Goal: Task Accomplishment & Management: Manage account settings

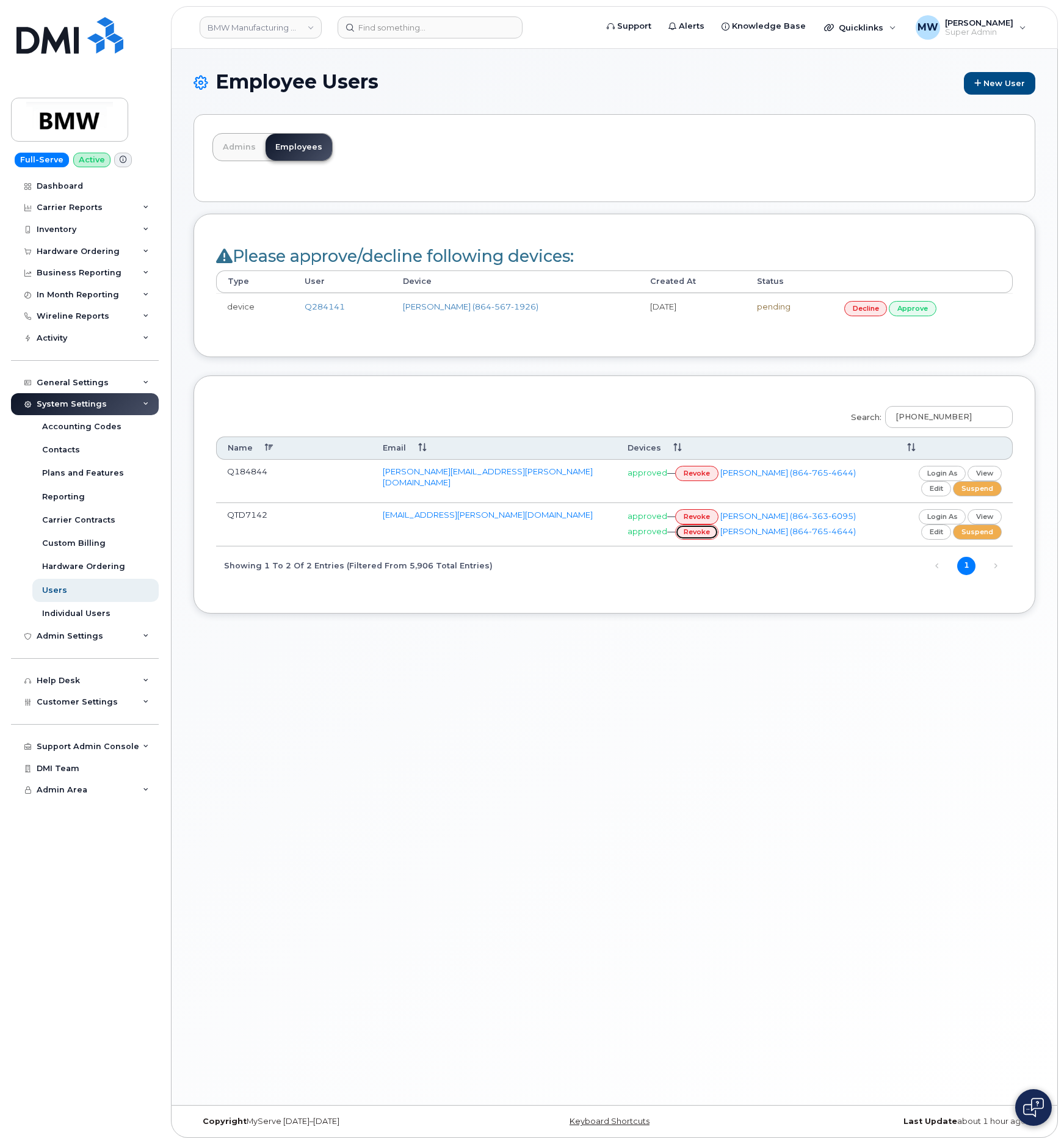
click at [698, 538] on link "revoke" at bounding box center [697, 532] width 43 height 15
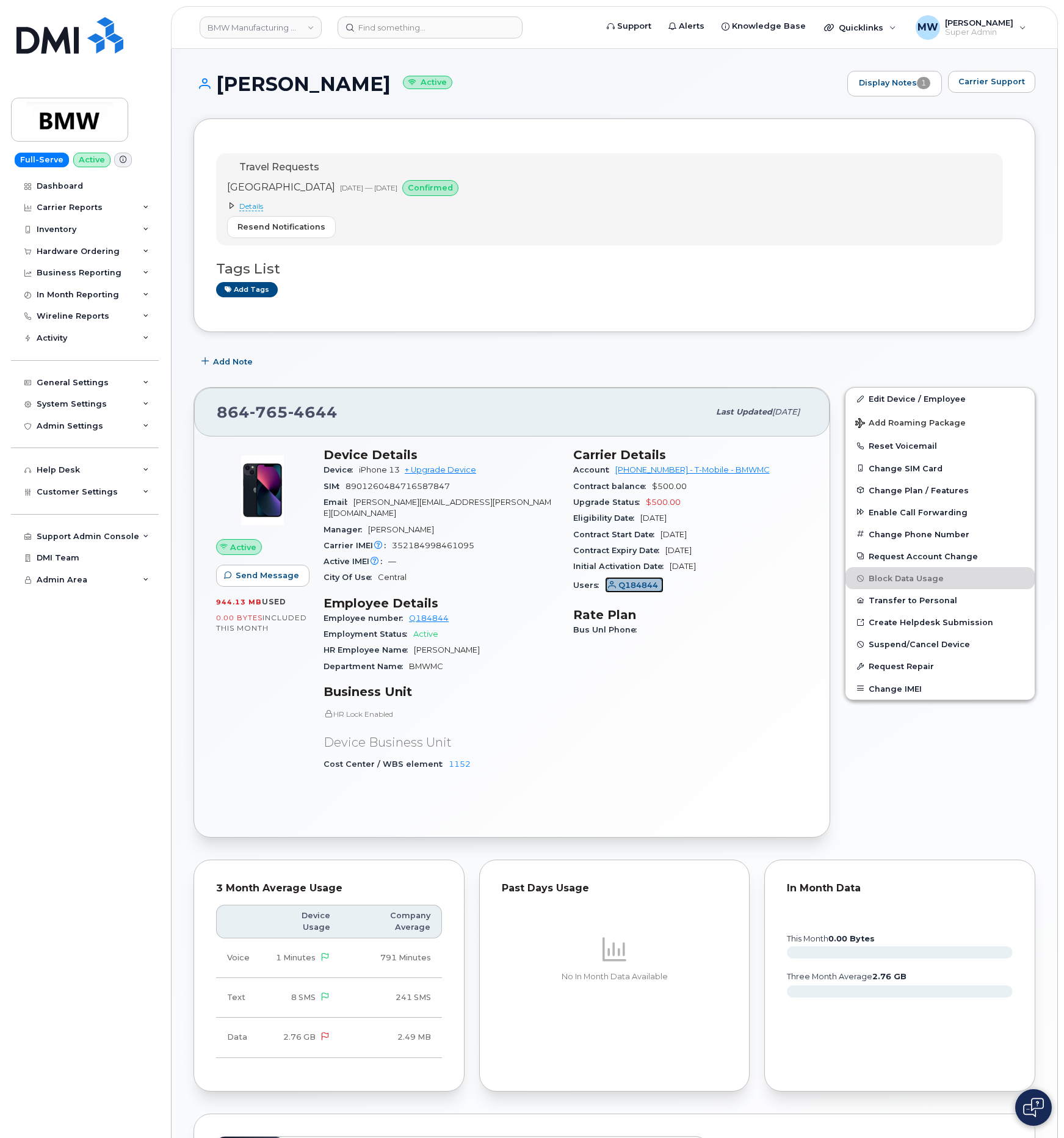
click at [629, 584] on span "Q184844" at bounding box center [637, 585] width 39 height 12
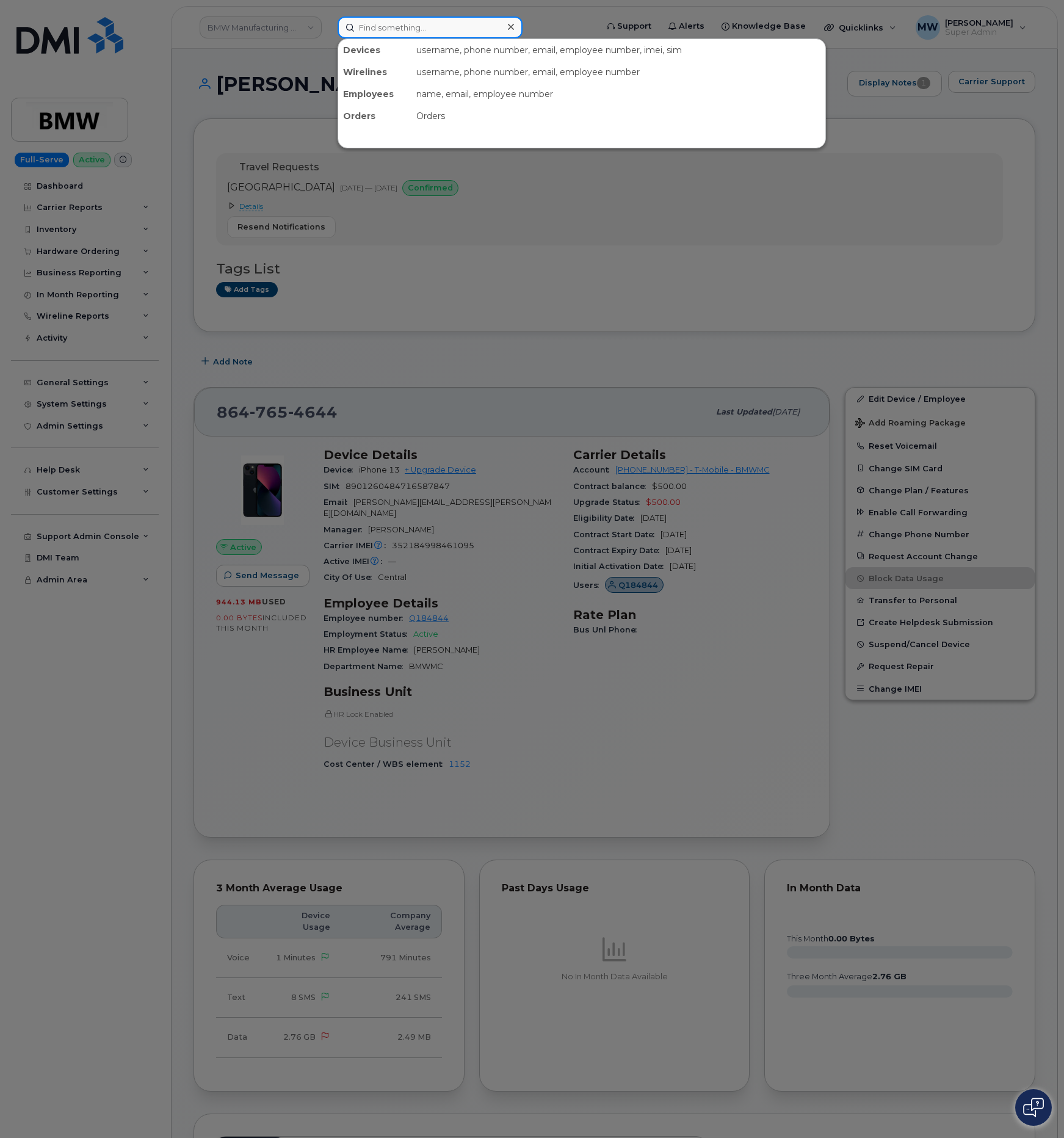
click at [450, 16] on input at bounding box center [430, 27] width 185 height 22
paste input "(864) 386-4666"
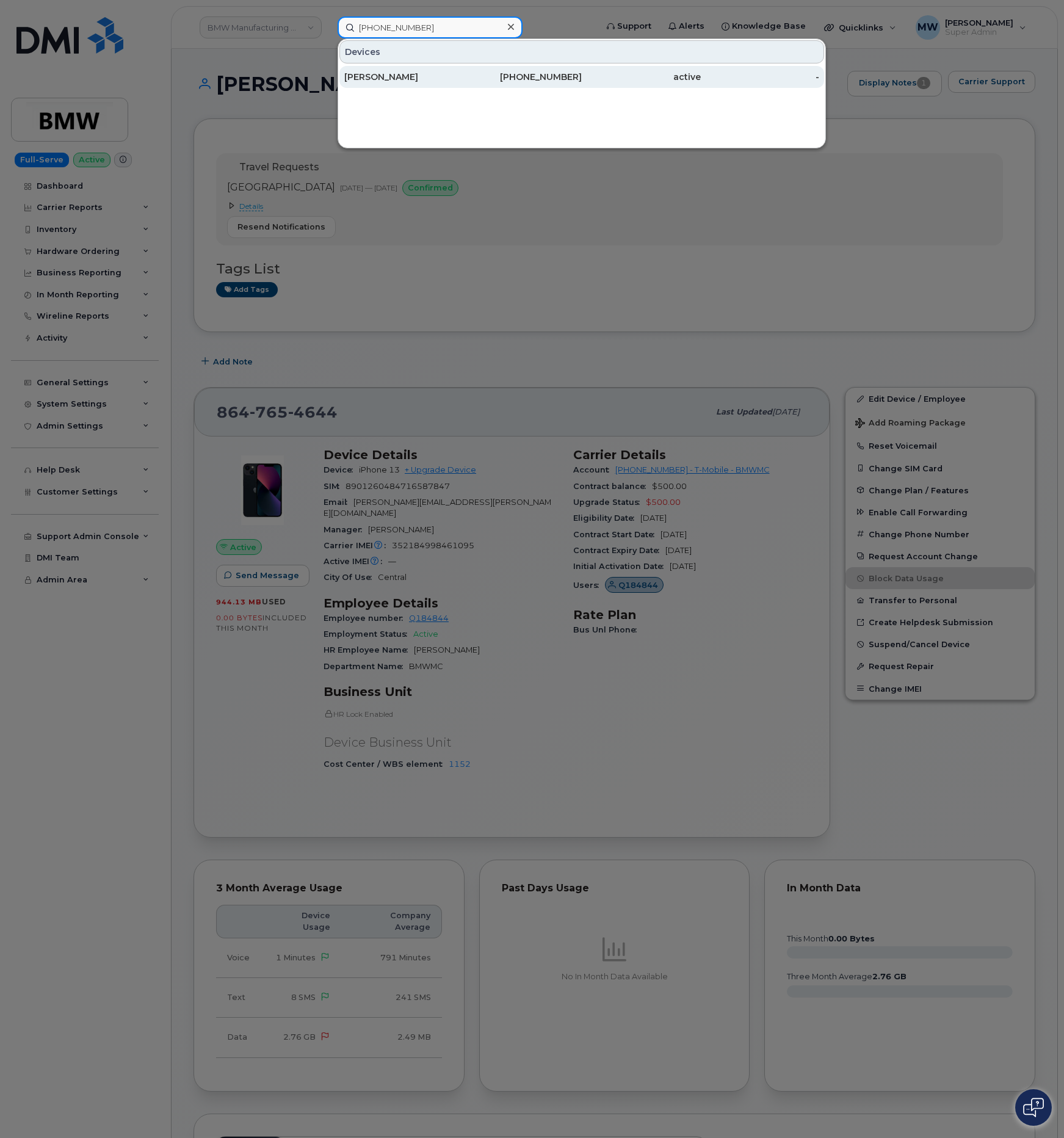
type input "(864) 386-4666"
click at [463, 80] on div "864-386-4666" at bounding box center [523, 77] width 119 height 12
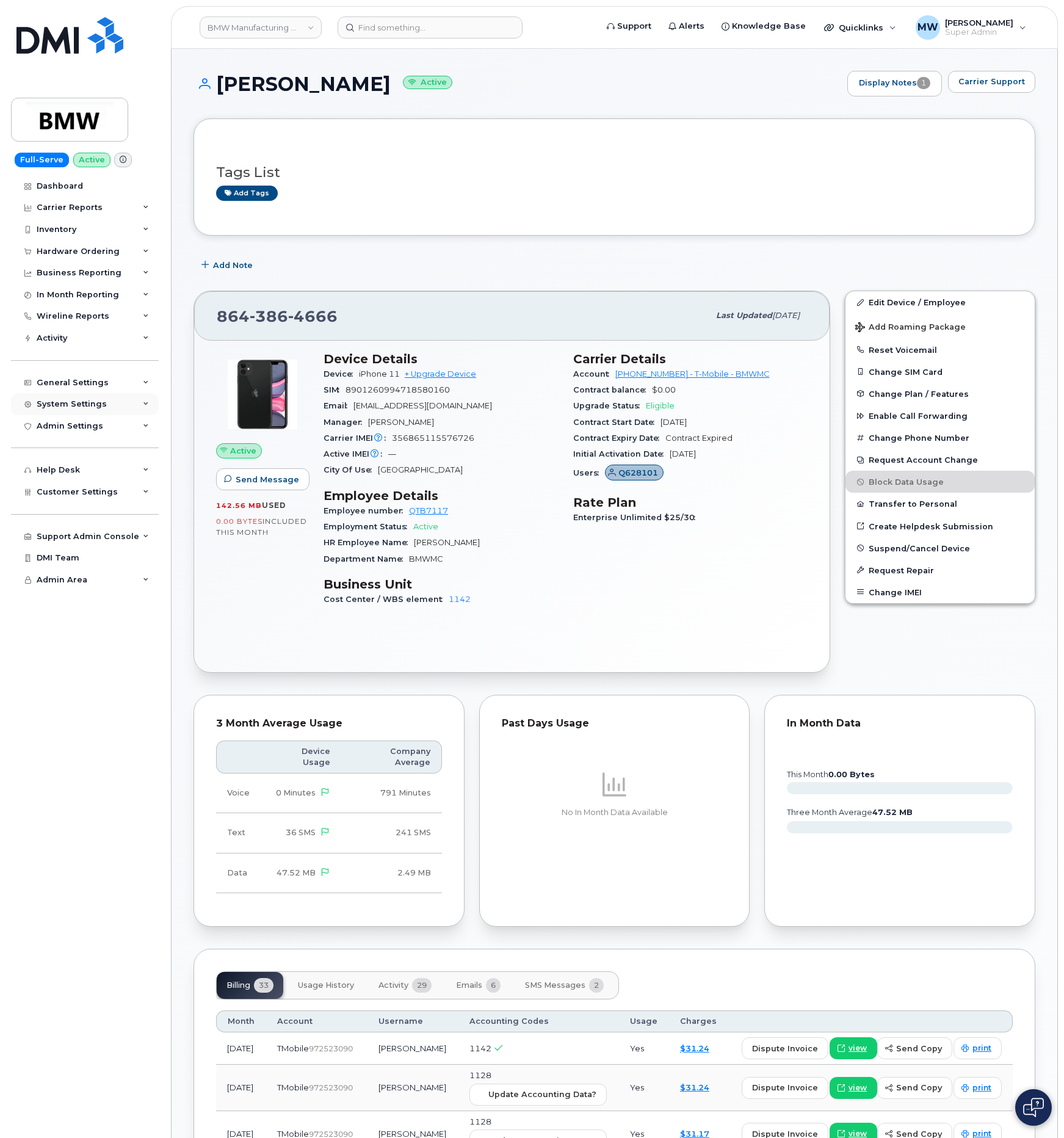
click at [86, 401] on div "System Settings" at bounding box center [71, 404] width 70 height 10
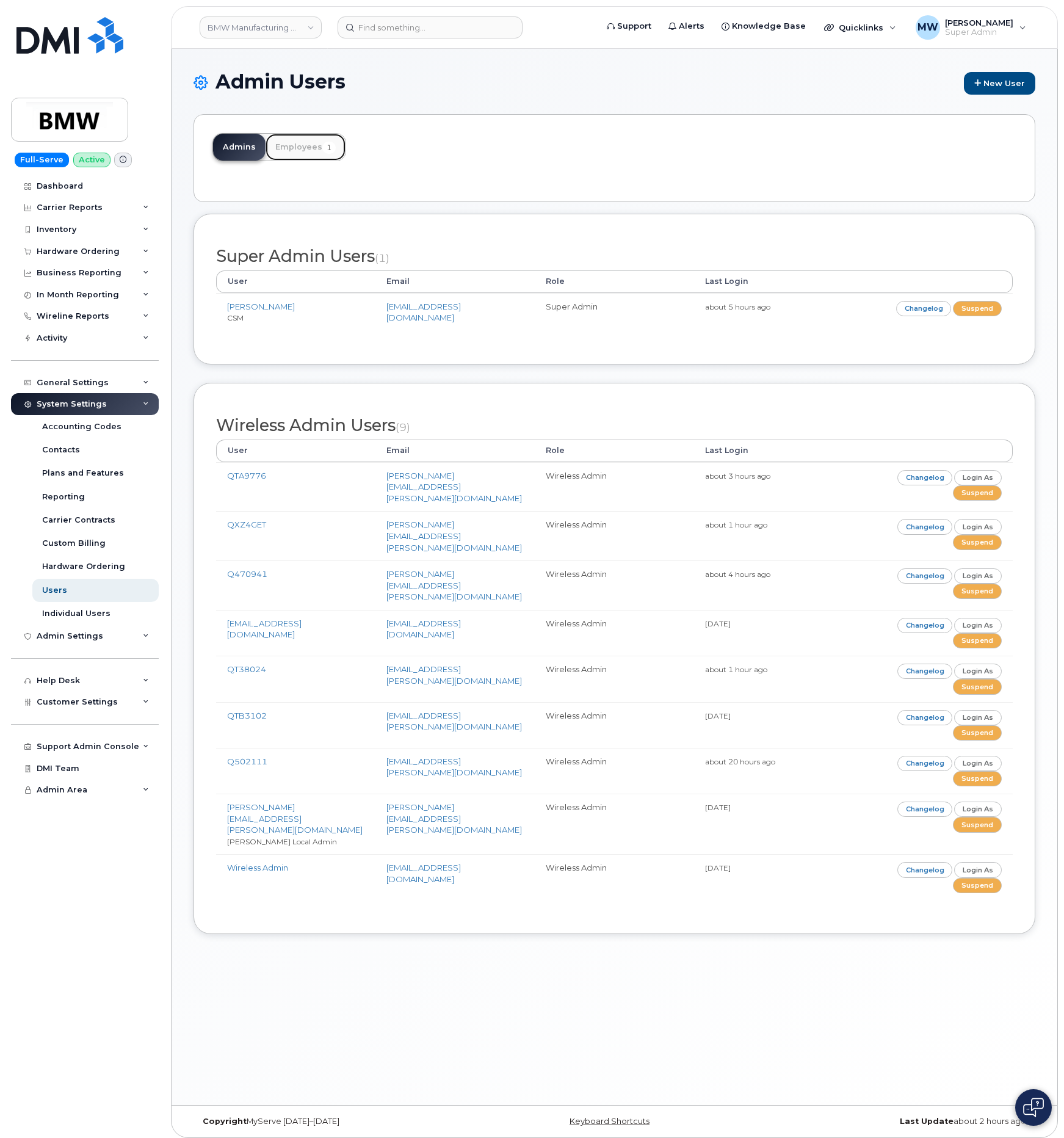
click at [293, 155] on link "Employees 1" at bounding box center [305, 147] width 80 height 27
click at [303, 147] on link "Employees 1" at bounding box center [305, 147] width 80 height 27
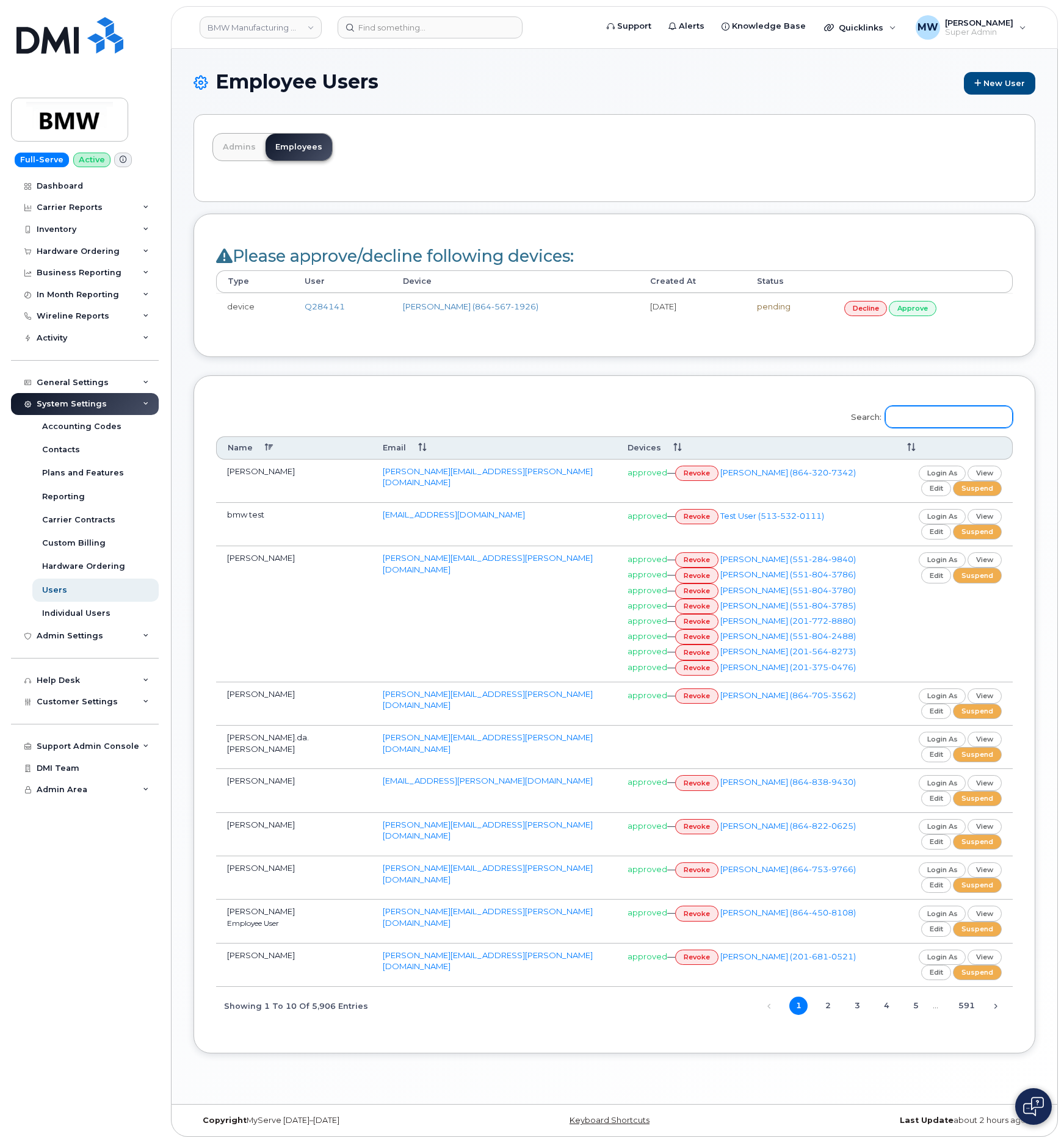
click at [967, 428] on input "Search:" at bounding box center [948, 416] width 128 height 22
paste input "864) 386-4666"
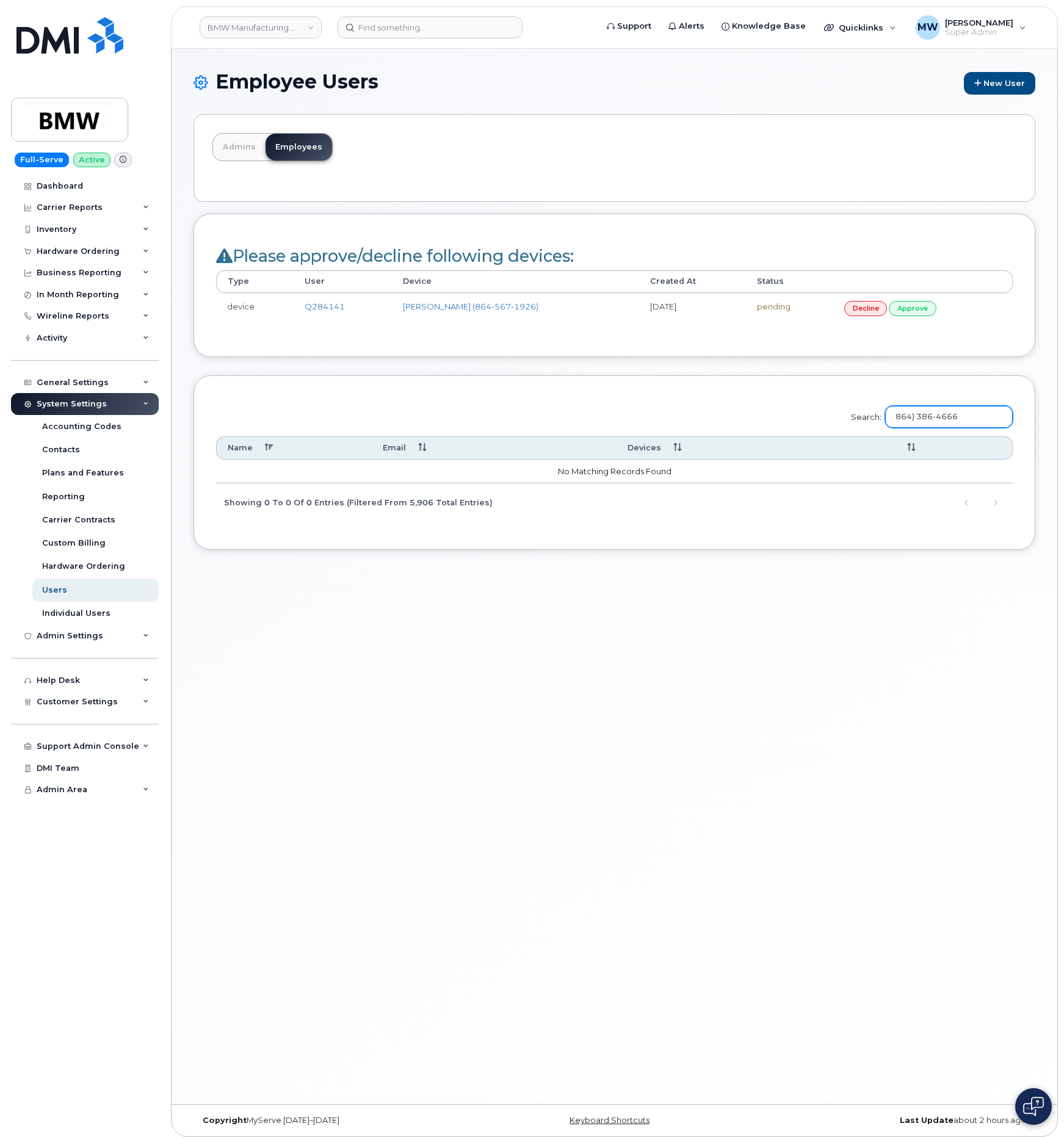
click at [923, 428] on input "864) 386-4666" at bounding box center [948, 416] width 128 height 22
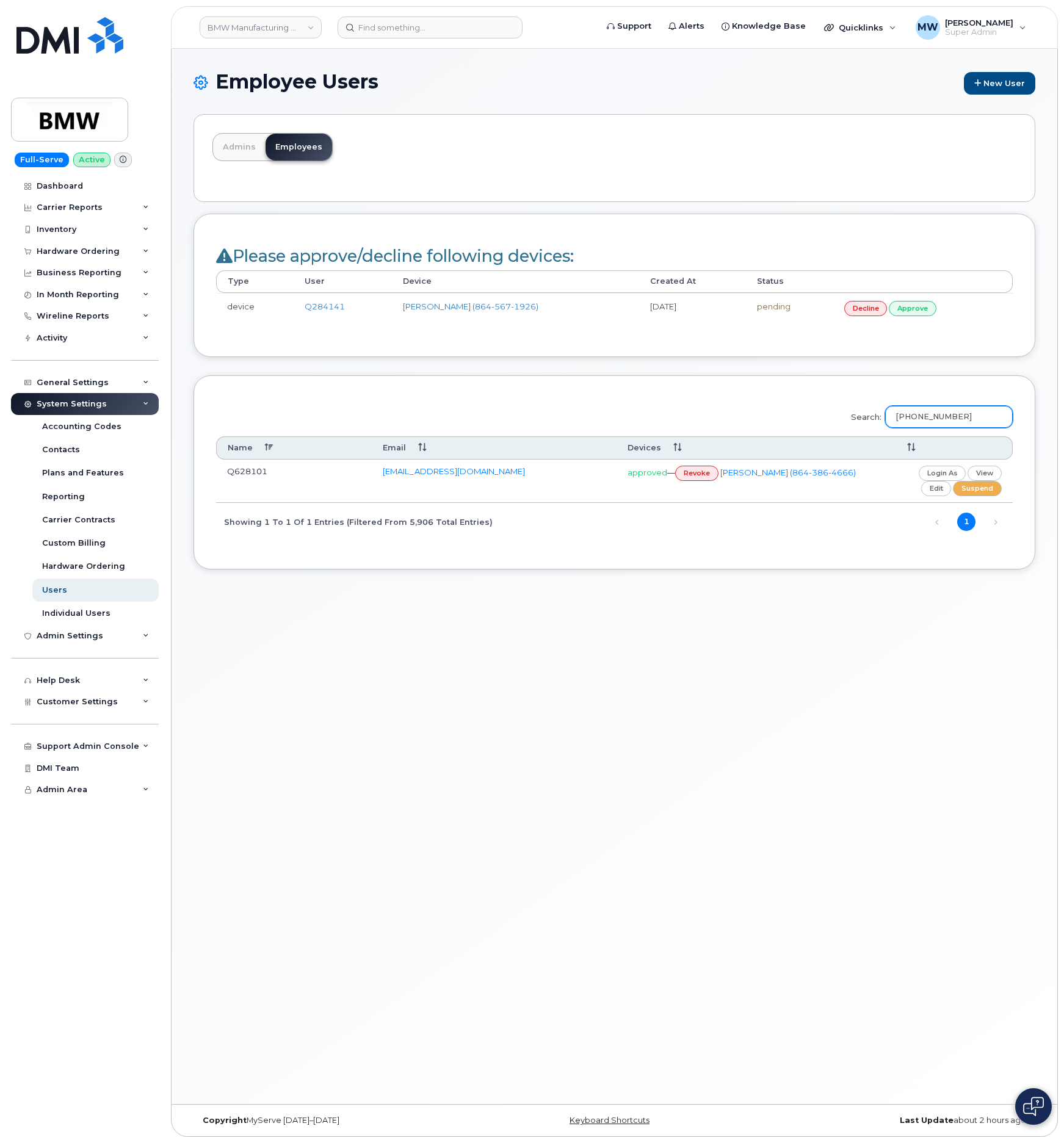
type input "864-386-4666"
click at [934, 496] on link "edit" at bounding box center [936, 488] width 31 height 15
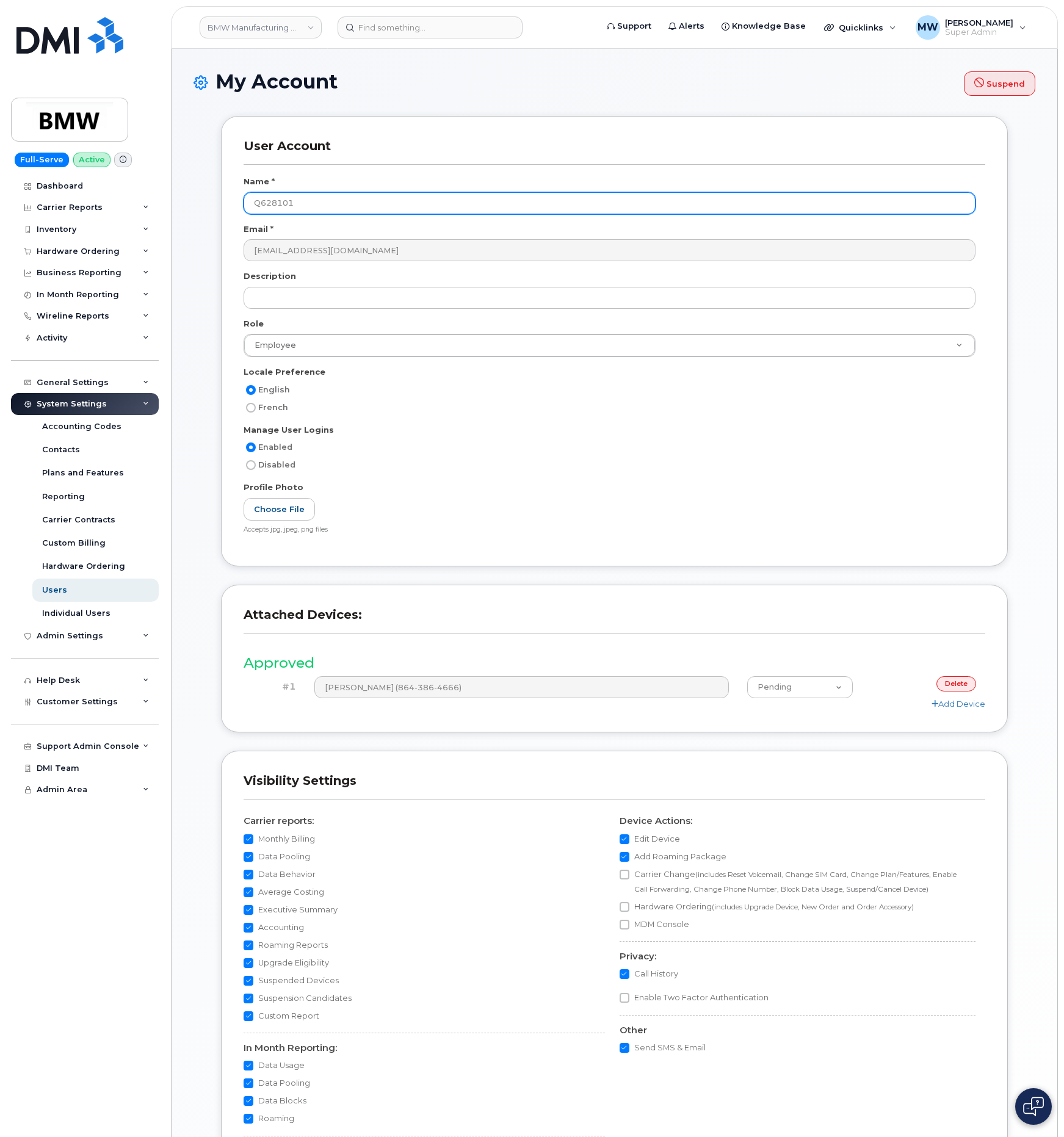
drag, startPoint x: 301, startPoint y: 201, endPoint x: 201, endPoint y: 200, distance: 100.0
click at [201, 200] on div "User Account Name * Q628101 Email * [EMAIL_ADDRESS][DOMAIN_NAME] Description Ro…" at bounding box center [614, 713] width 841 height 1196
paste input "TB7117"
type input "QTB7117"
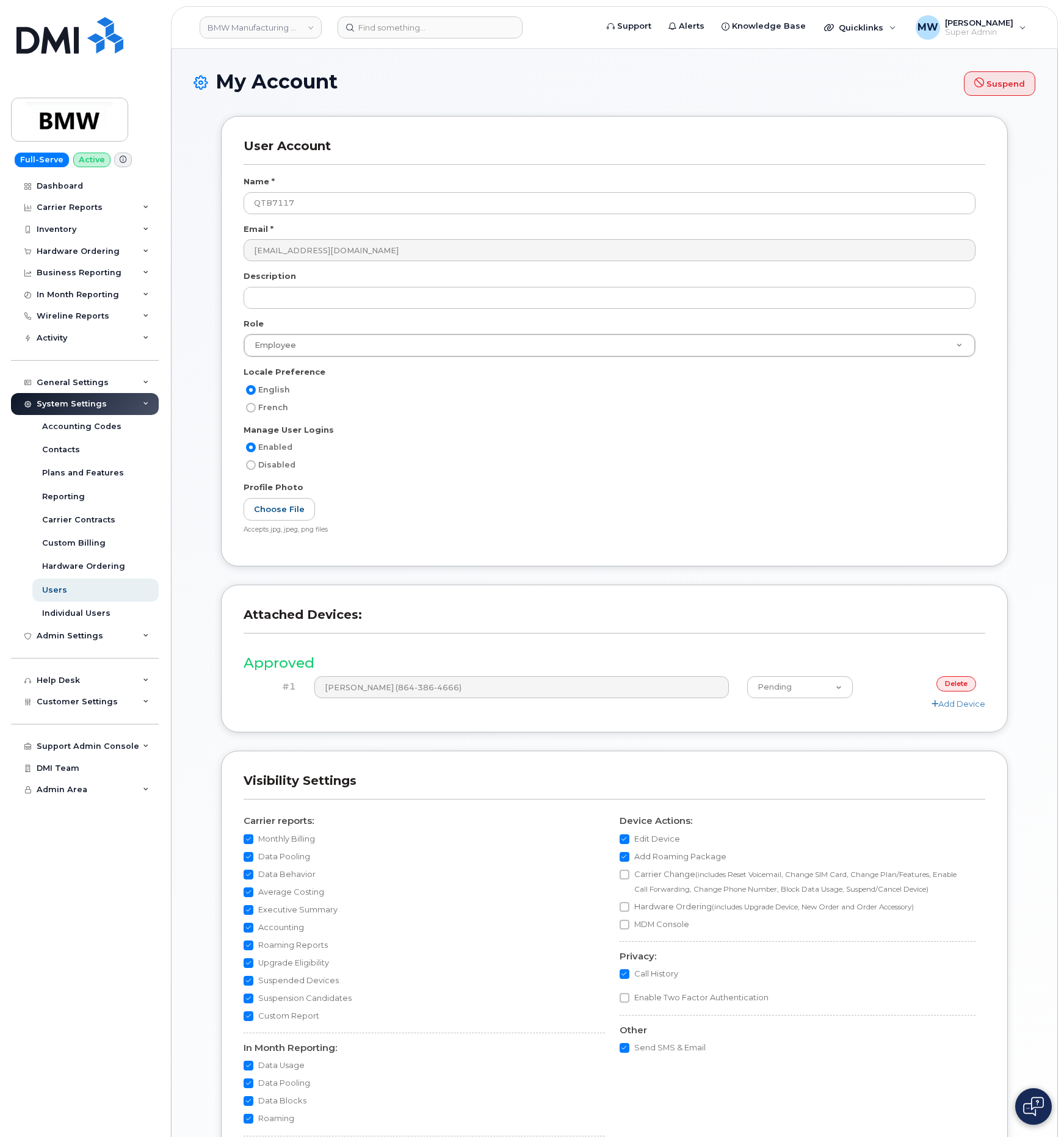
click at [389, 170] on header "User Account" at bounding box center [614, 156] width 742 height 37
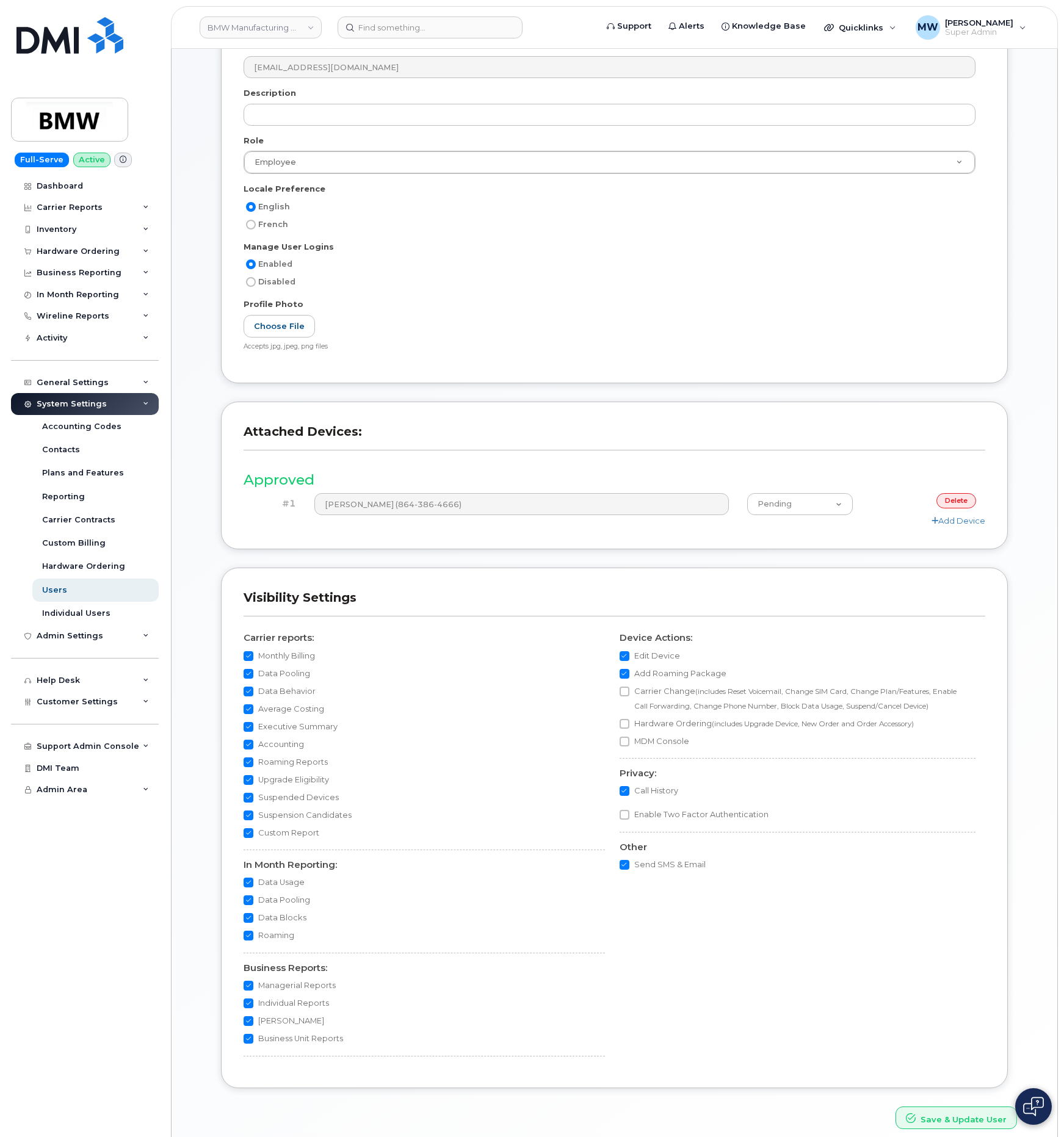
scroll to position [241, 0]
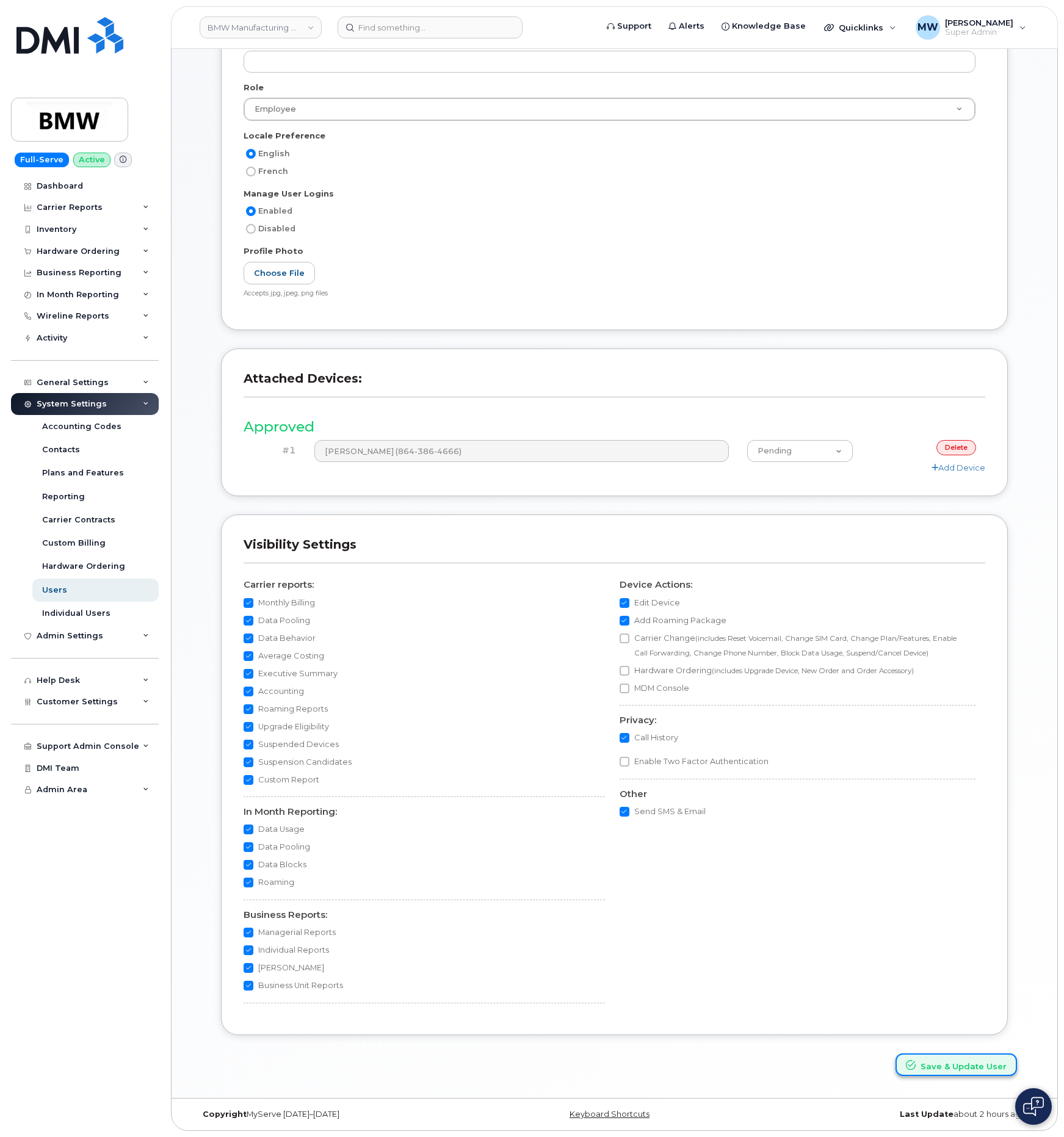
click at [940, 1070] on button "Save & Update User" at bounding box center [956, 1065] width 122 height 23
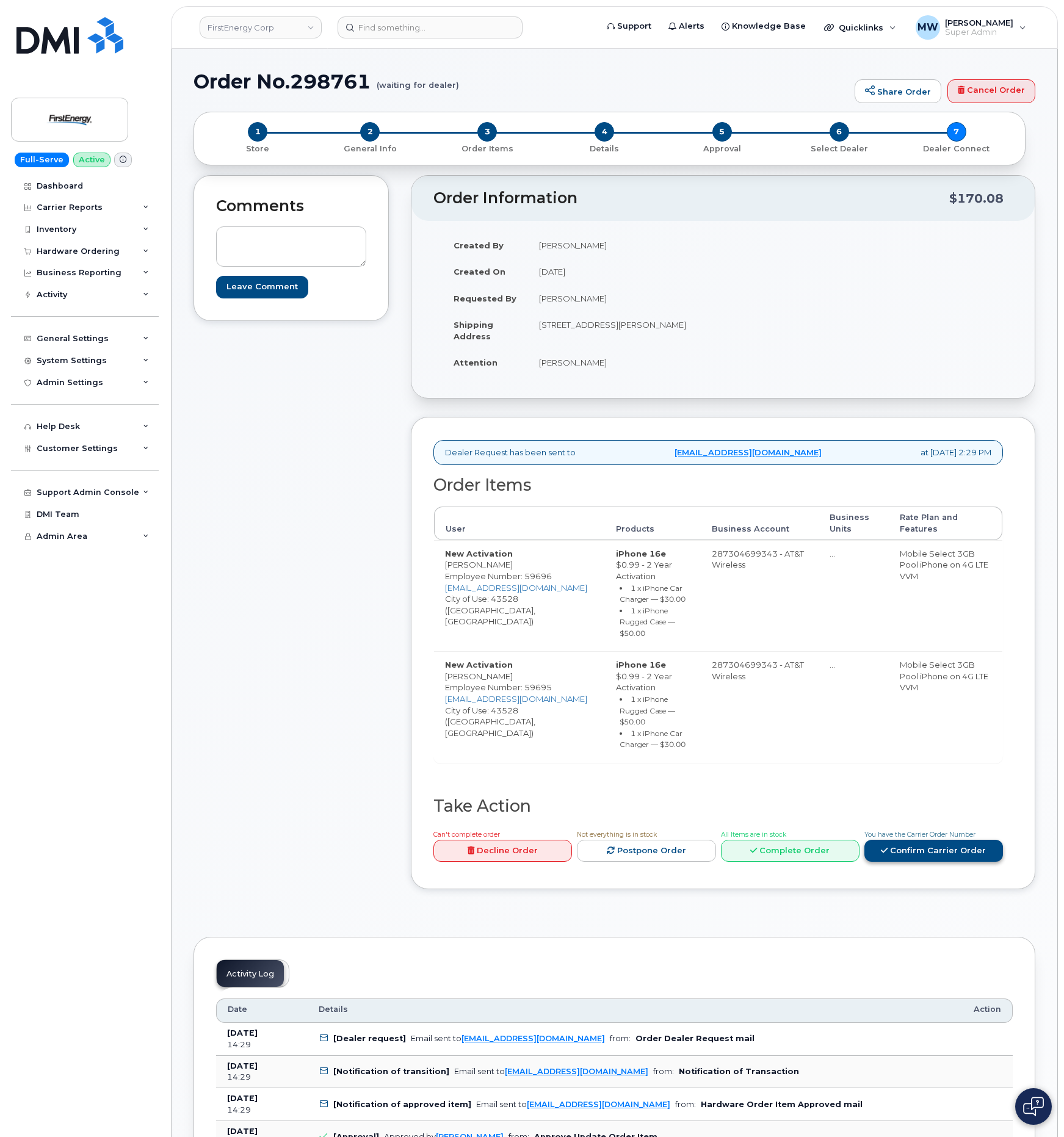
click at [1000, 863] on link "Confirm Carrier Order" at bounding box center [934, 851] width 138 height 23
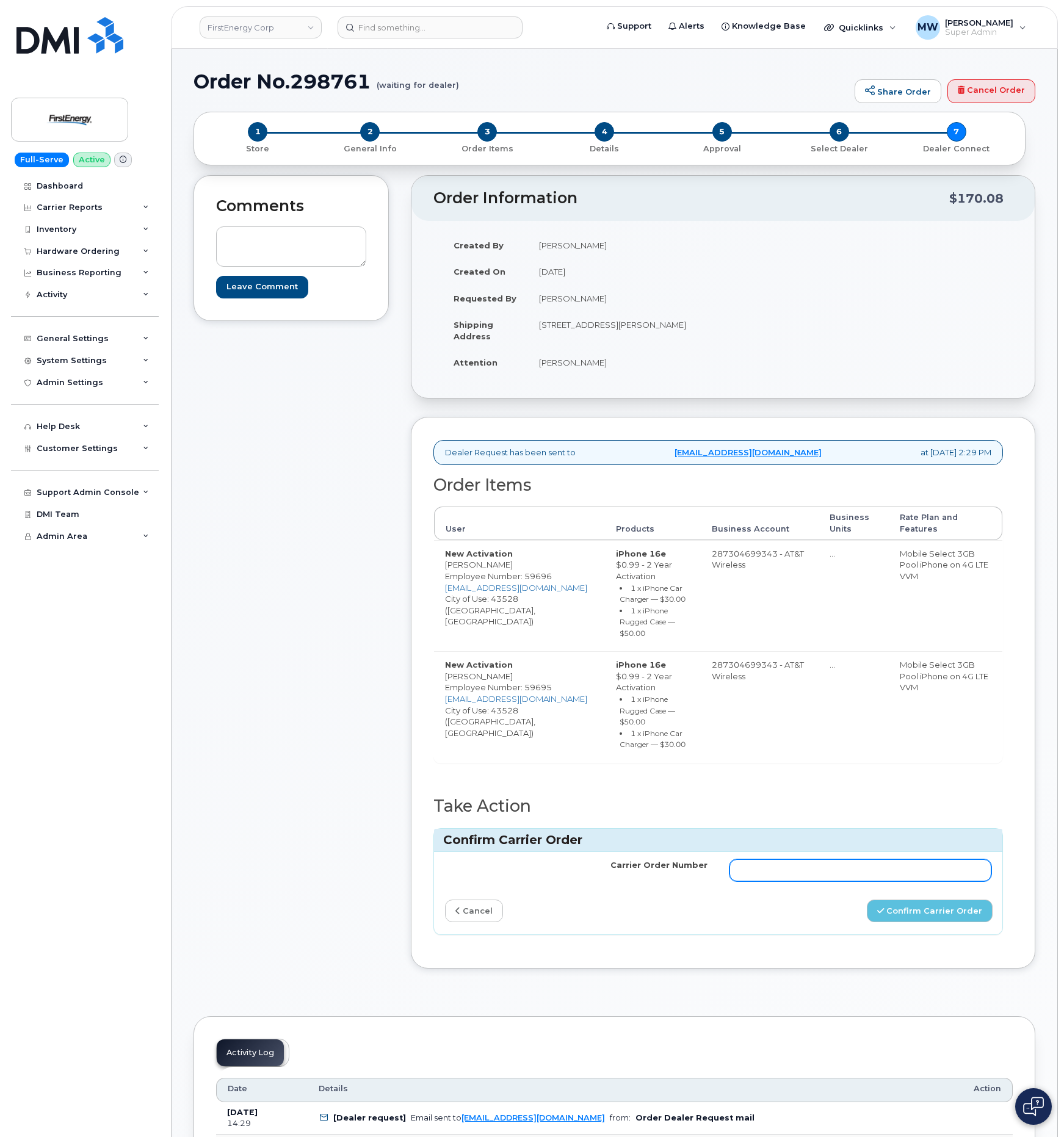
click at [940, 877] on input "Carrier Order Number" at bounding box center [861, 870] width 263 height 22
paste input "10-173351919457896"
type input "10-173351919457896"
click at [940, 922] on button "Confirm Carrier Order" at bounding box center [929, 912] width 126 height 23
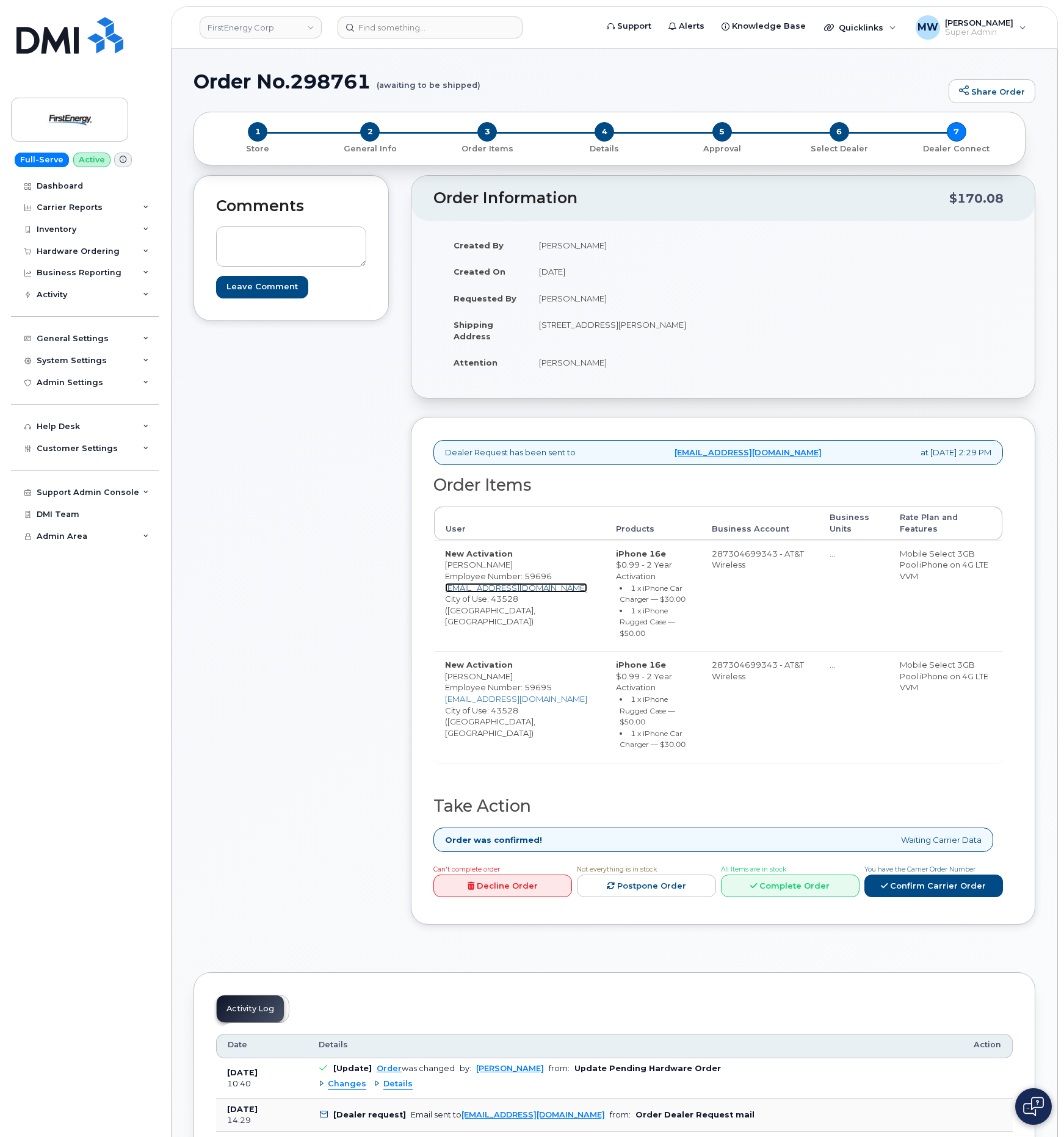
click at [501, 591] on link "[EMAIL_ADDRESS][DOMAIN_NAME]" at bounding box center [516, 587] width 142 height 10
click at [524, 593] on link "[EMAIL_ADDRESS][DOMAIN_NAME]" at bounding box center [516, 587] width 142 height 10
